Goal: Task Accomplishment & Management: Use online tool/utility

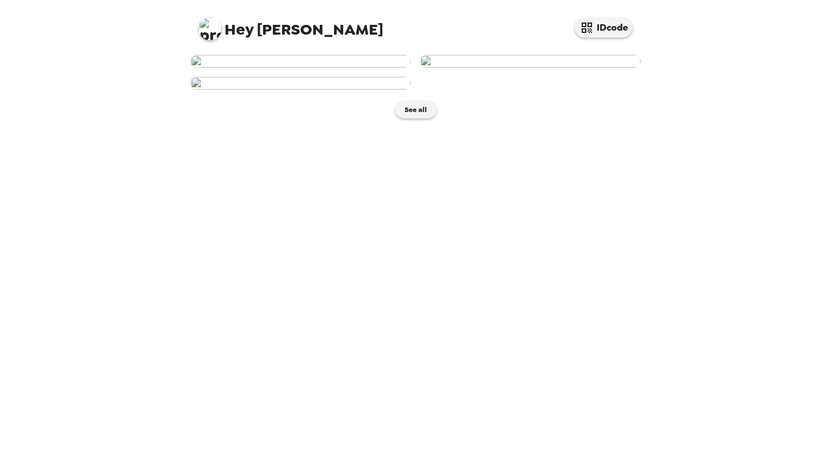
click at [405, 89] on img at bounding box center [300, 83] width 220 height 13
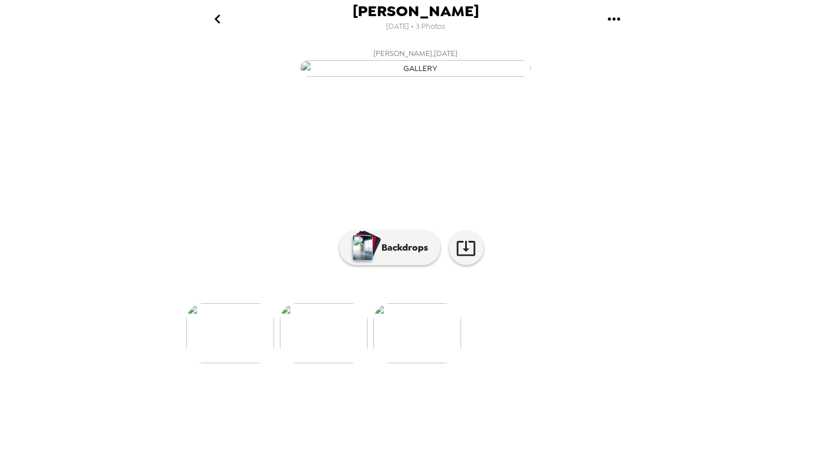
scroll to position [22, 0]
click at [397, 255] on p "Backdrops" at bounding box center [402, 248] width 53 height 14
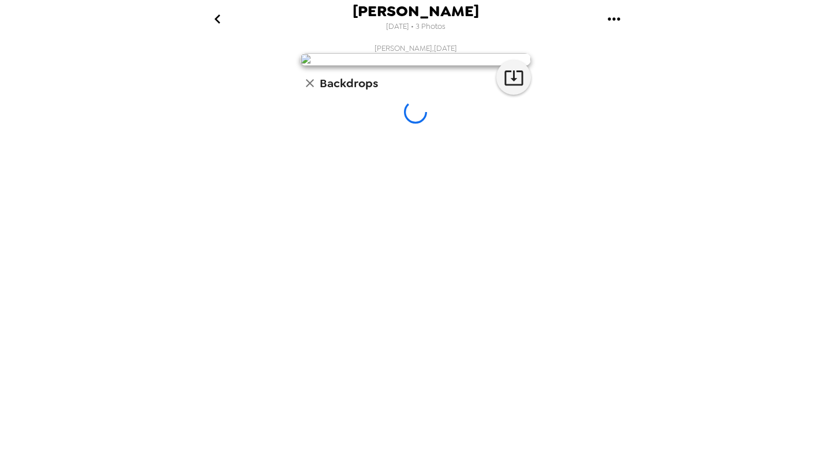
scroll to position [0, 0]
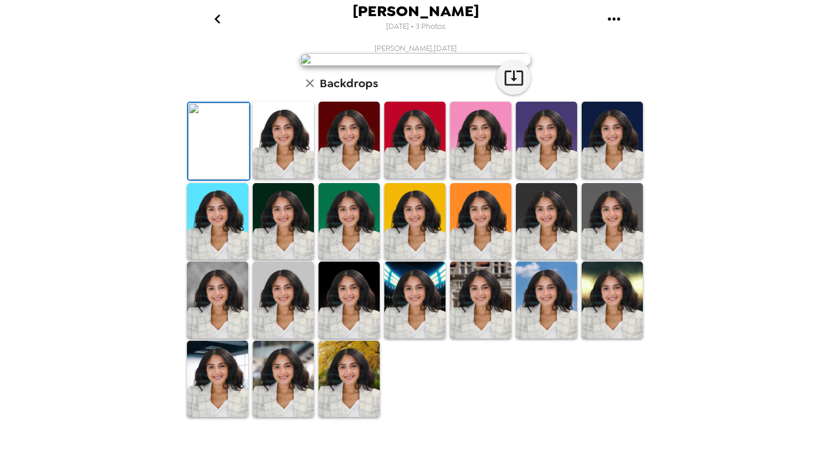
click at [292, 178] on img at bounding box center [283, 140] width 61 height 77
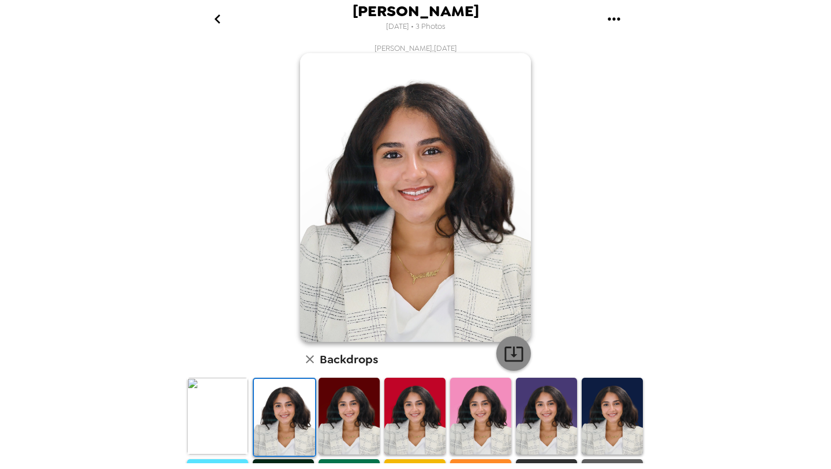
click at [519, 354] on icon "button" at bounding box center [514, 353] width 20 height 20
click at [218, 24] on icon "go back" at bounding box center [217, 19] width 18 height 18
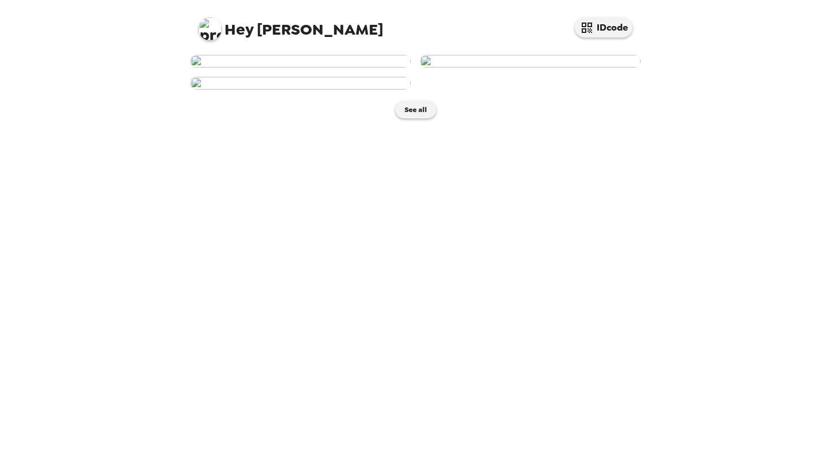
scroll to position [109, 0]
